Goal: Transaction & Acquisition: Obtain resource

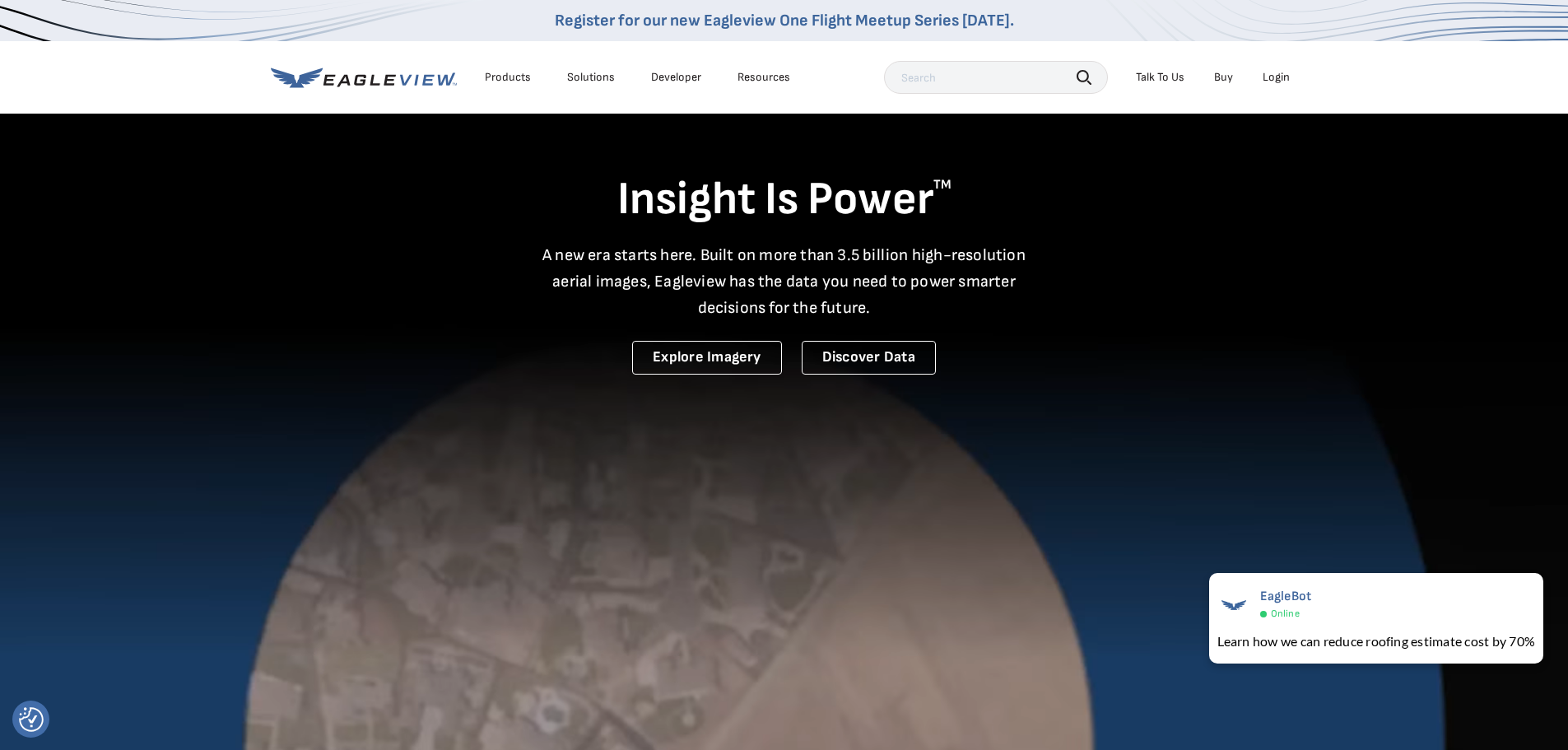
click at [1268, 78] on div "Login" at bounding box center [1277, 76] width 27 height 15
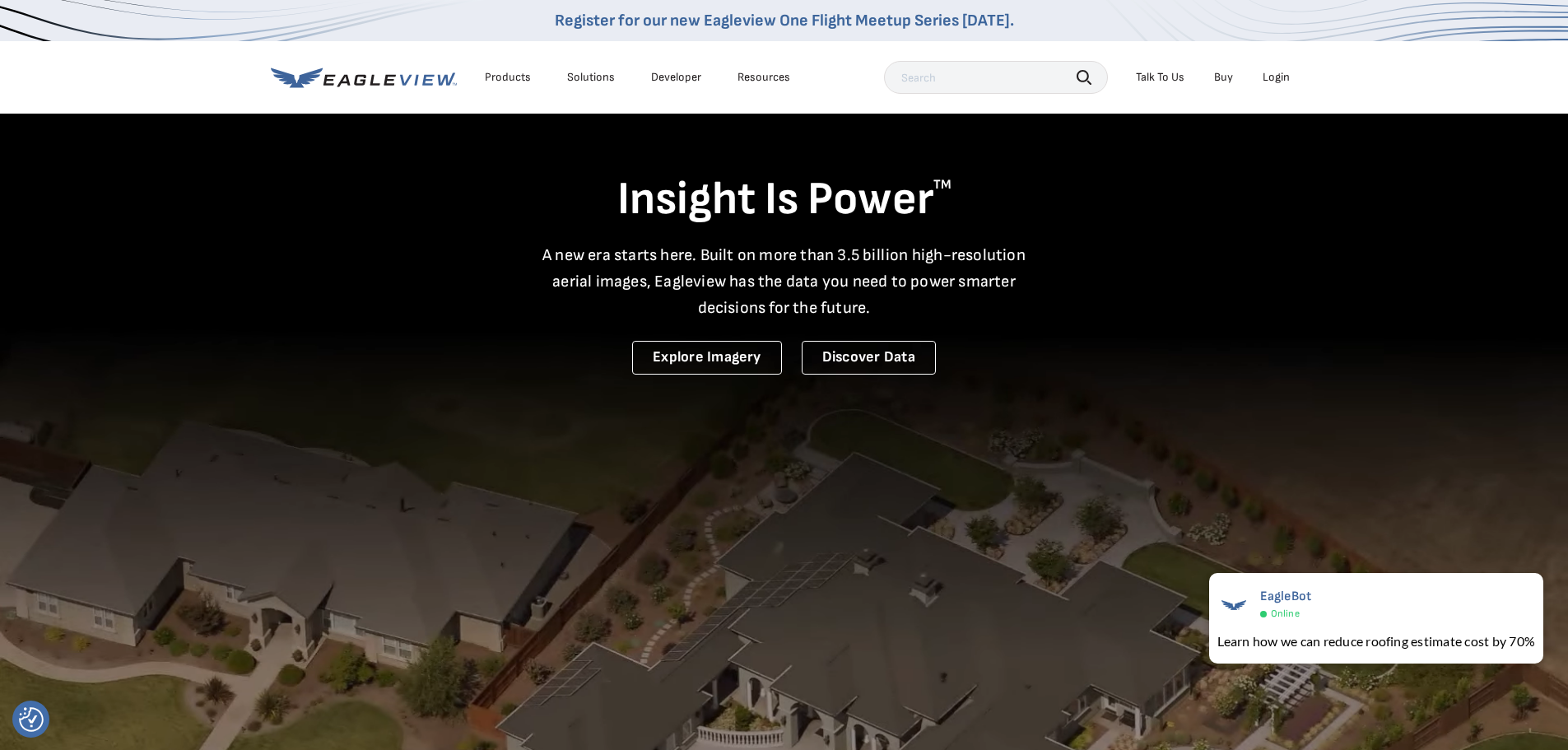
click at [1268, 78] on div "Login" at bounding box center [1277, 76] width 27 height 15
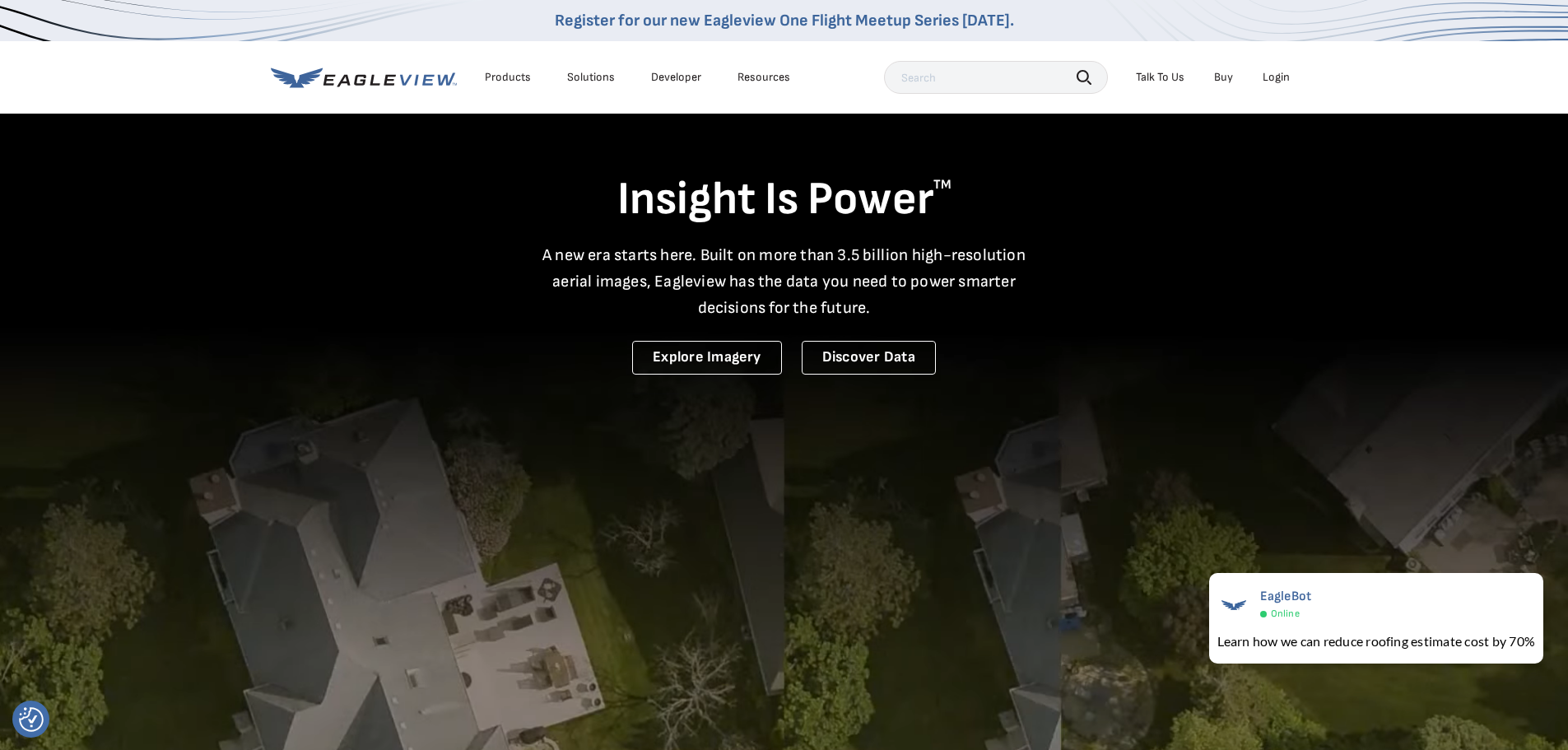
click at [1268, 78] on div "Login" at bounding box center [1277, 76] width 27 height 15
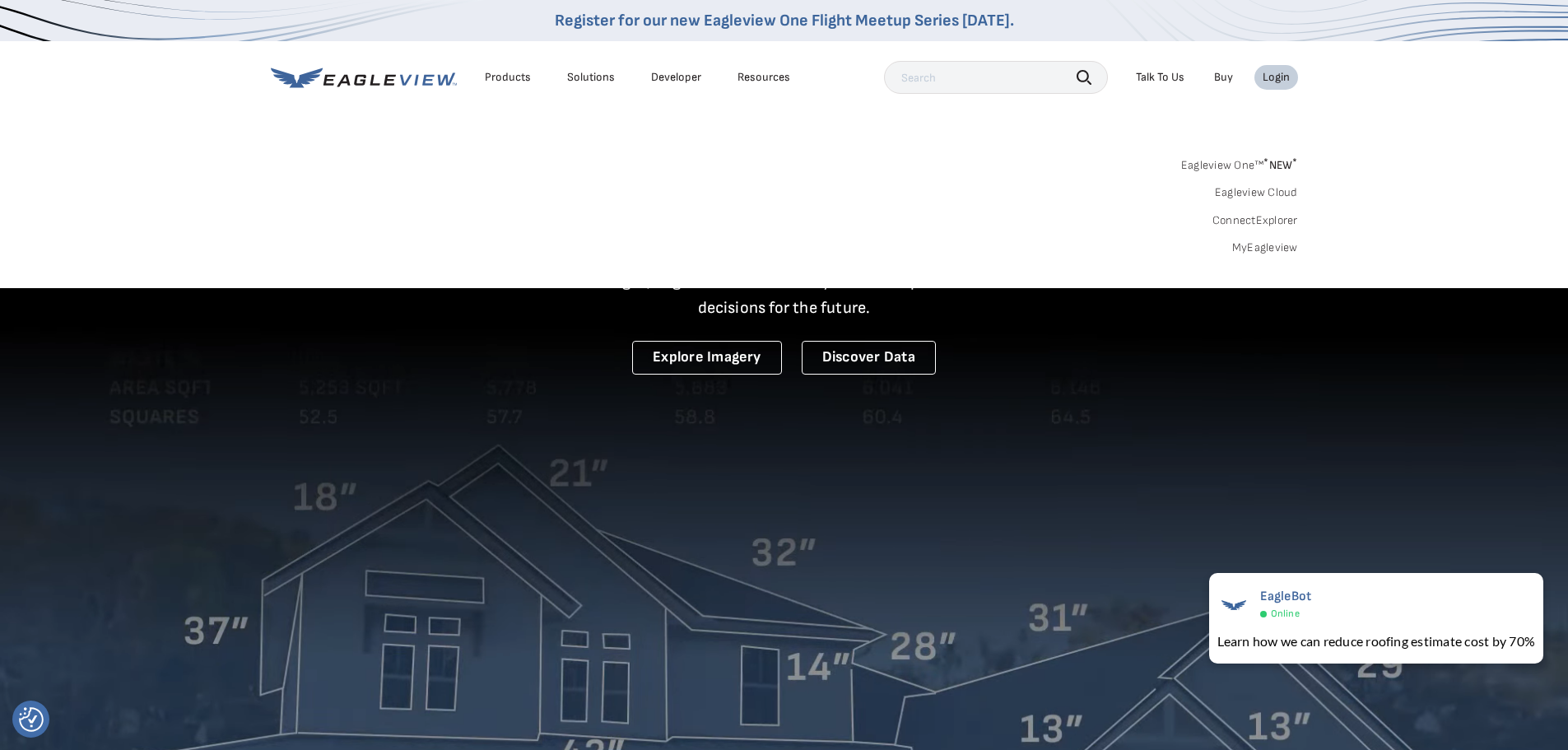
click at [1235, 248] on link "MyEagleview" at bounding box center [1265, 247] width 66 height 15
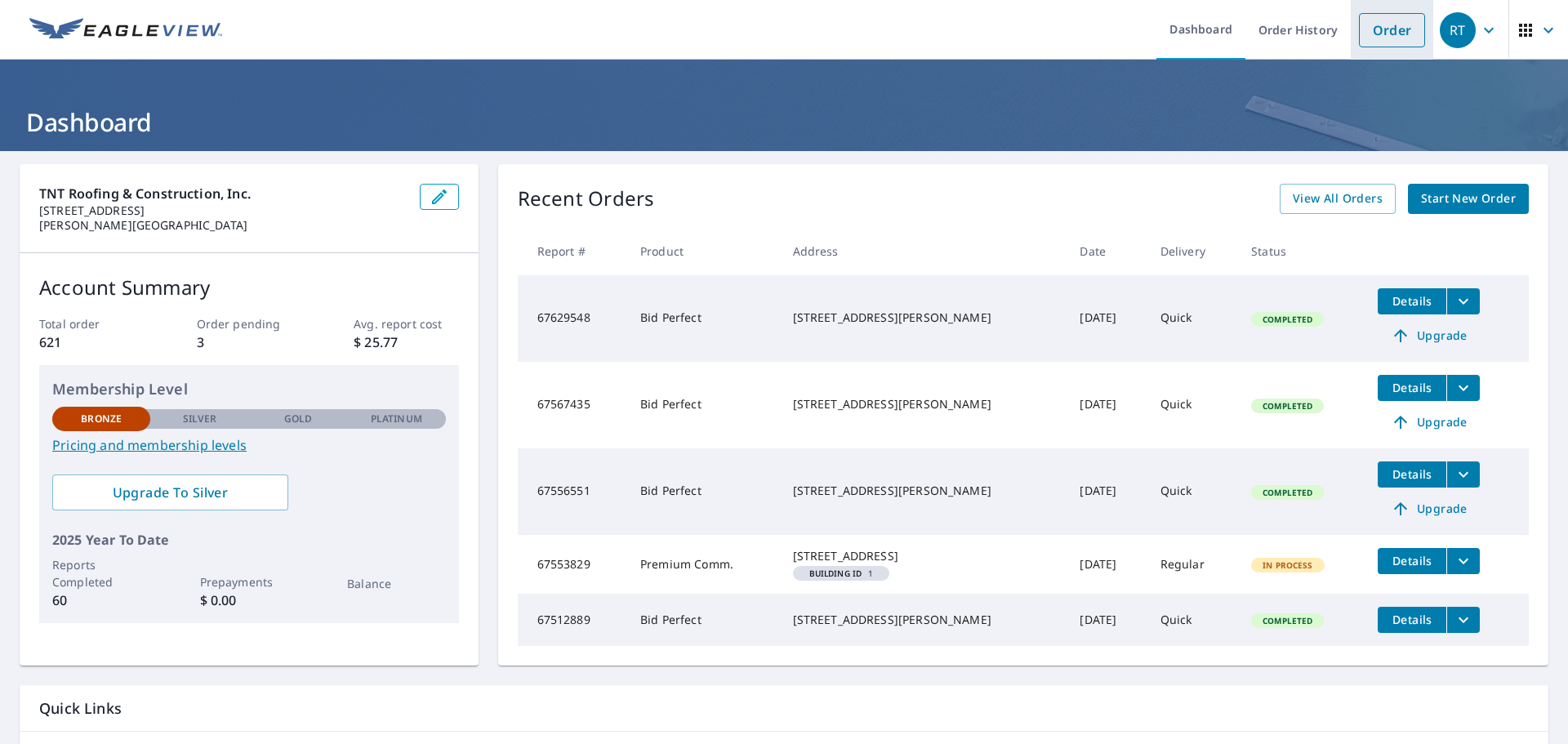
click at [1382, 24] on link "Order" at bounding box center [1391, 31] width 66 height 35
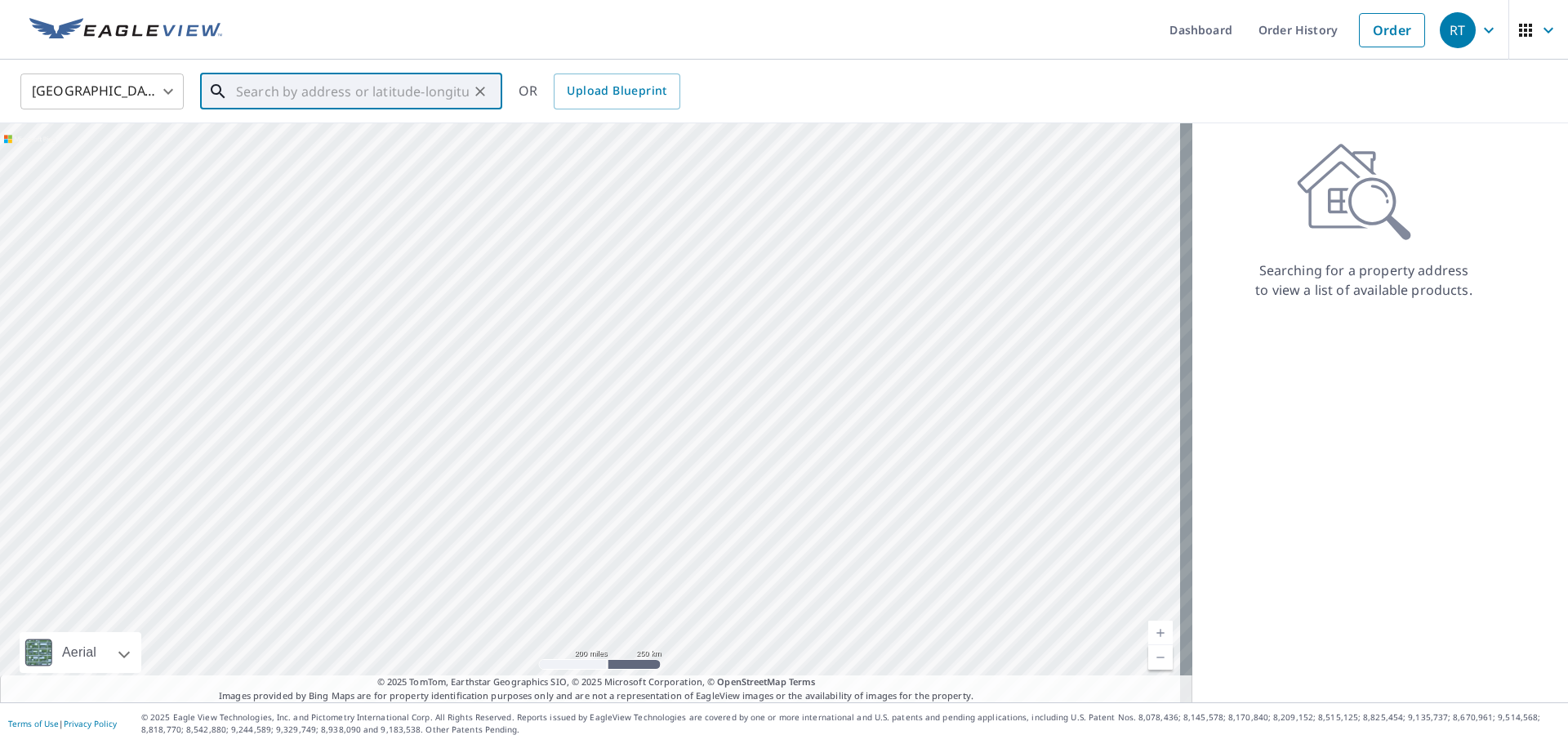
click at [357, 101] on input "text" at bounding box center [352, 91] width 232 height 46
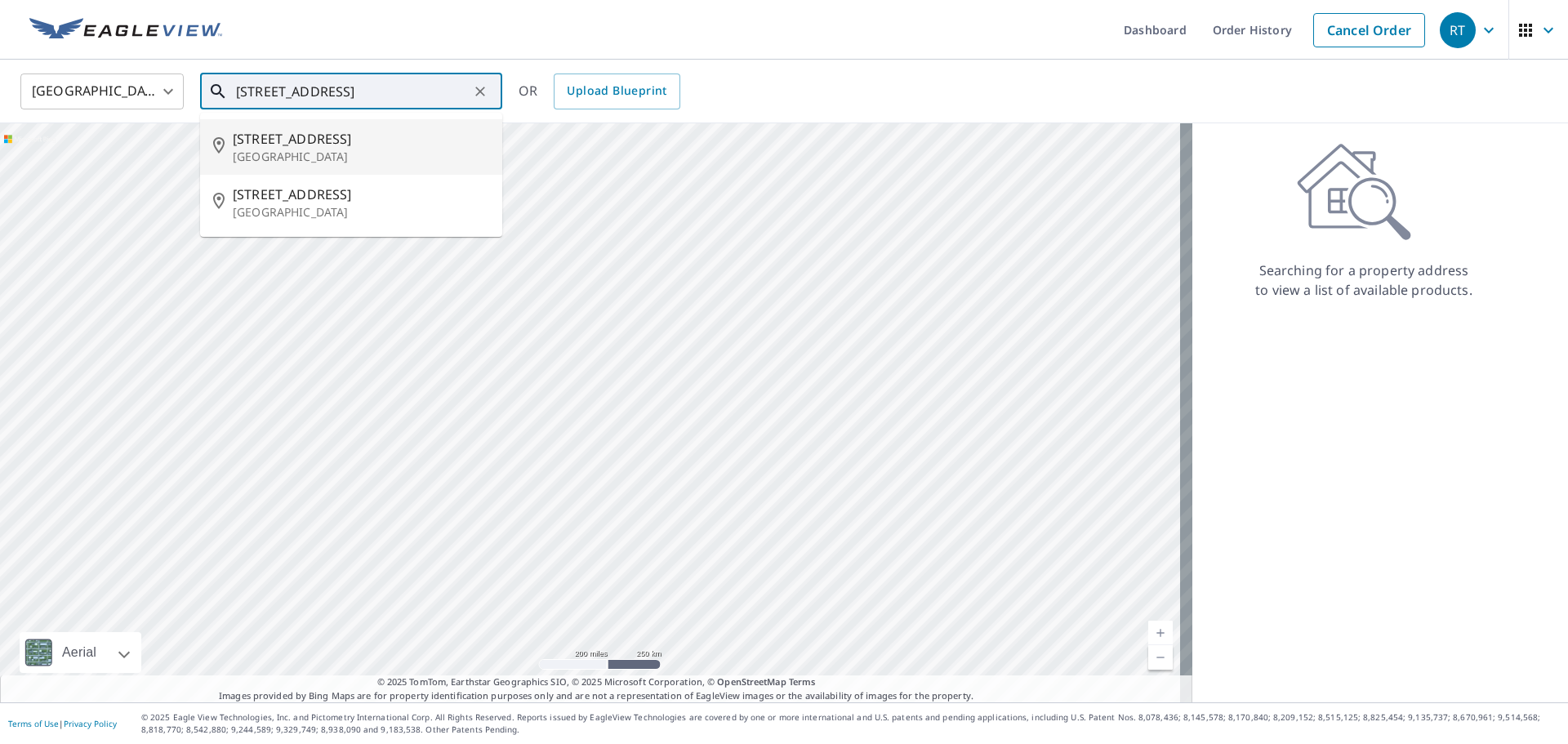
click at [265, 135] on span "[STREET_ADDRESS]" at bounding box center [360, 138] width 256 height 19
type input "[STREET_ADDRESS]"
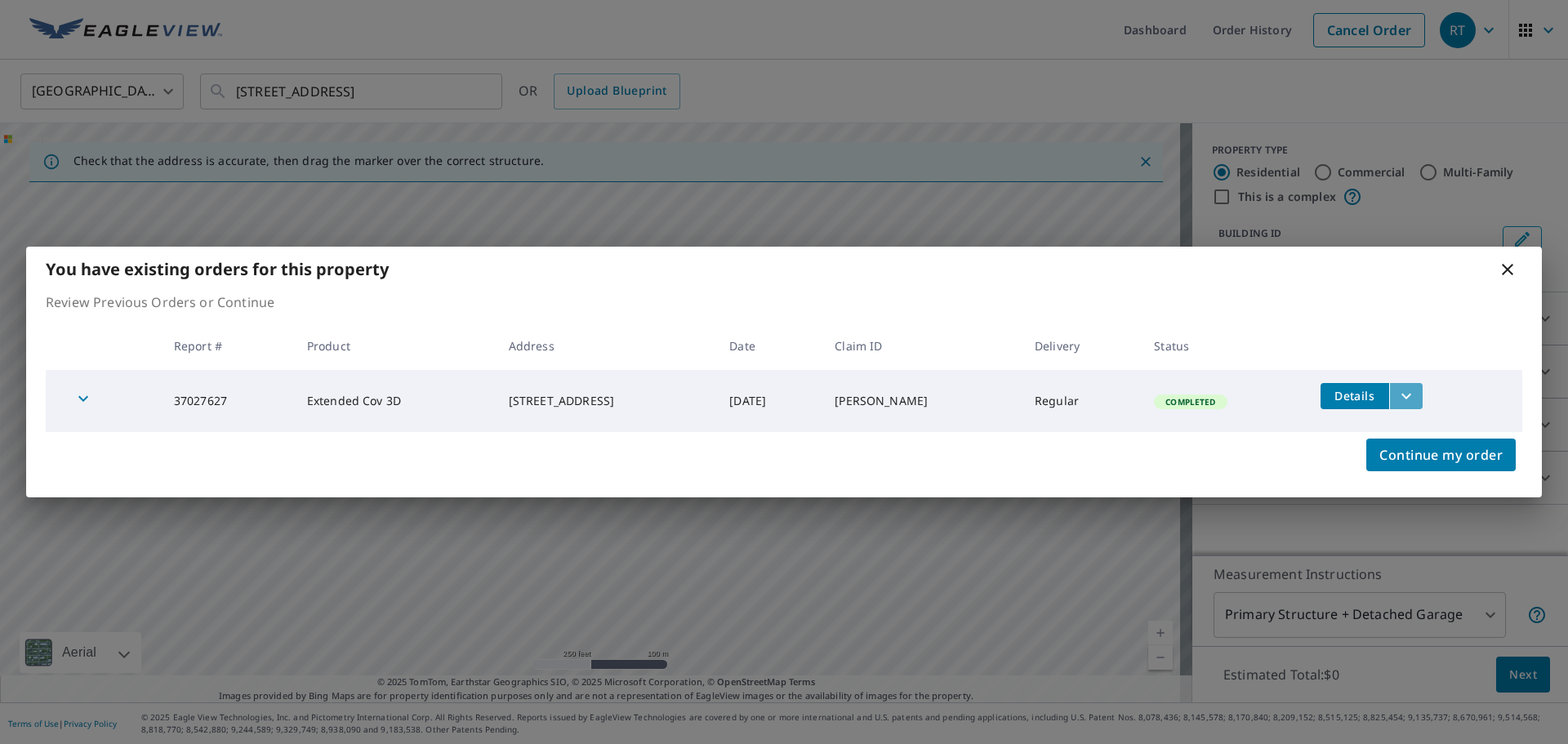
click at [1416, 390] on icon "filesDropdownBtn-37027627" at bounding box center [1406, 396] width 19 height 19
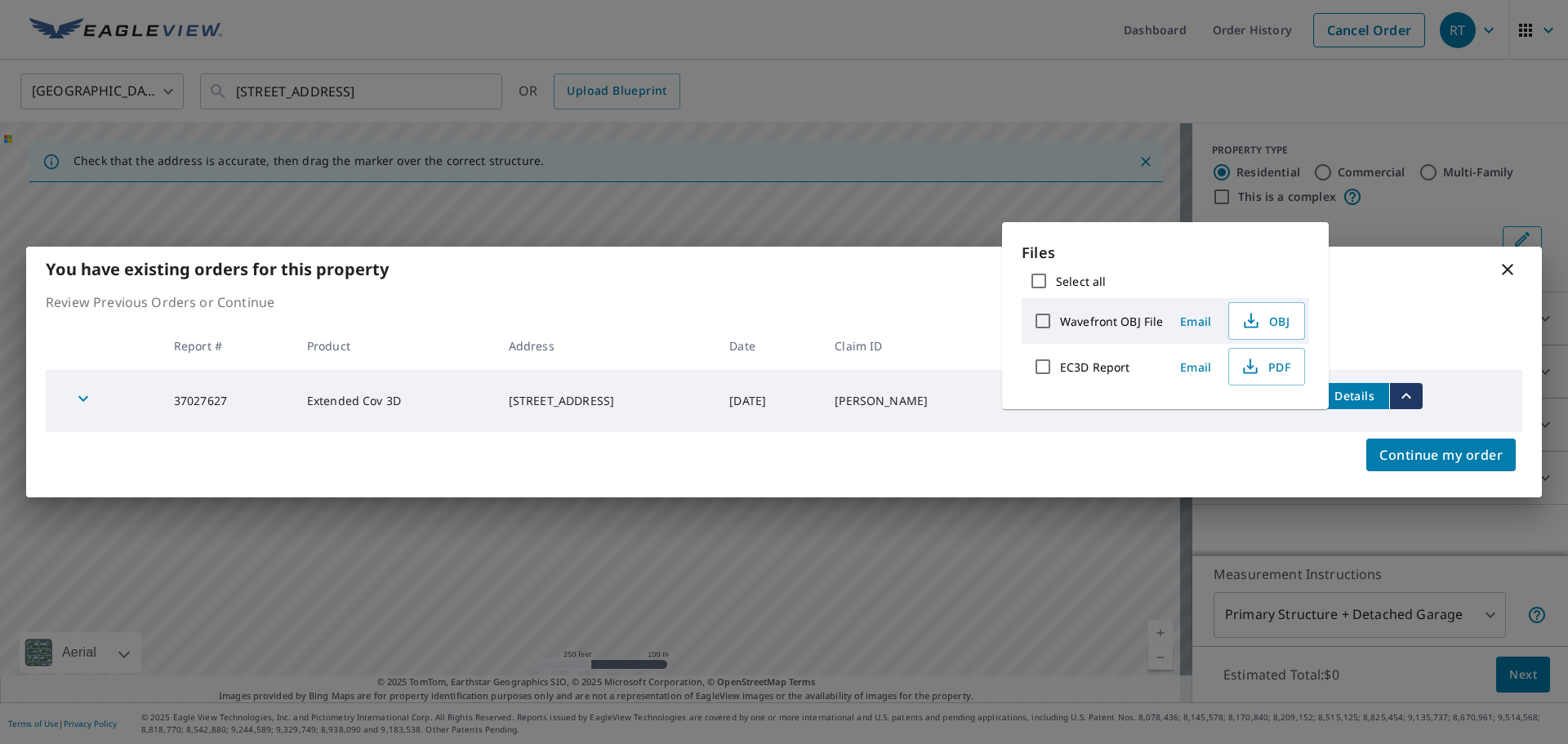
click at [1034, 275] on input "Select all" at bounding box center [1039, 281] width 35 height 35
checkbox input "true"
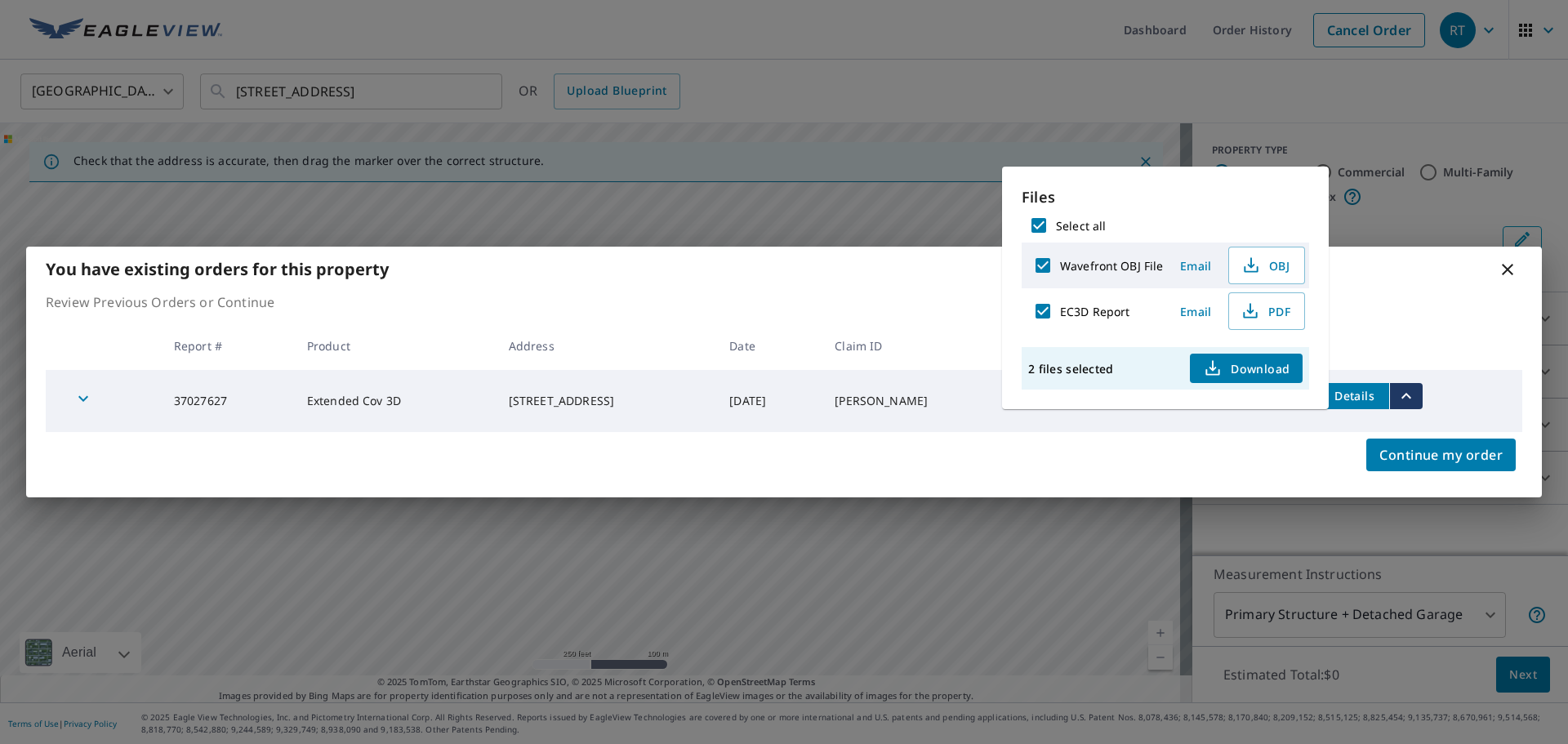
click at [1283, 372] on span "Download" at bounding box center [1246, 368] width 86 height 19
click at [1509, 198] on div "You have existing orders for this property Review Previous Orders or Continue R…" at bounding box center [784, 372] width 1568 height 744
